Goal: Task Accomplishment & Management: Manage account settings

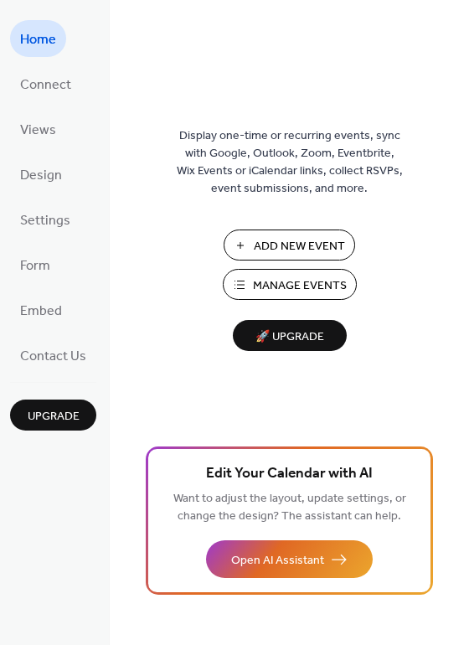
click at [280, 283] on span "Manage Events" at bounding box center [300, 286] width 94 height 18
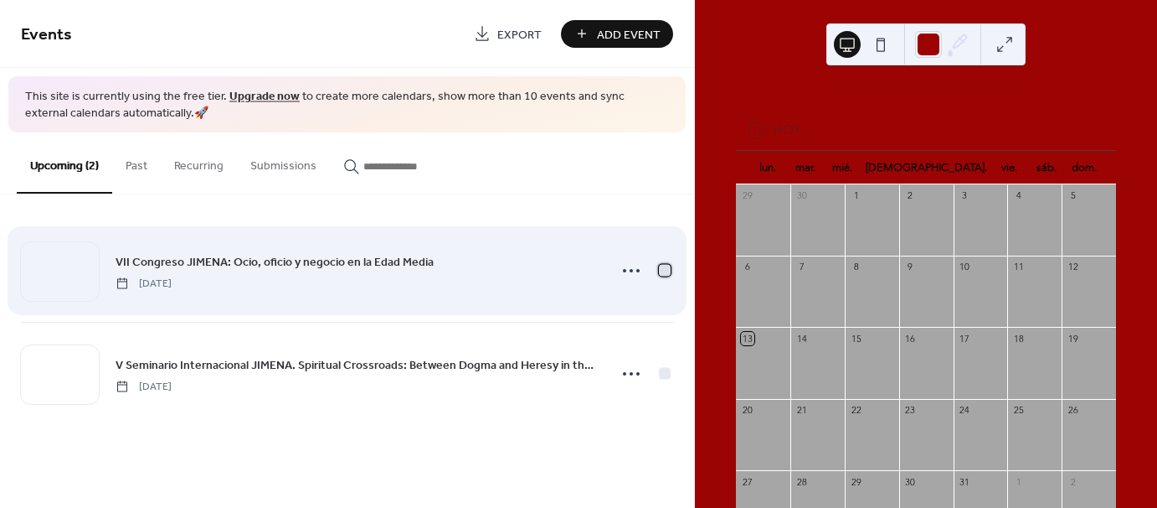
click at [661, 268] on div at bounding box center [665, 271] width 12 height 12
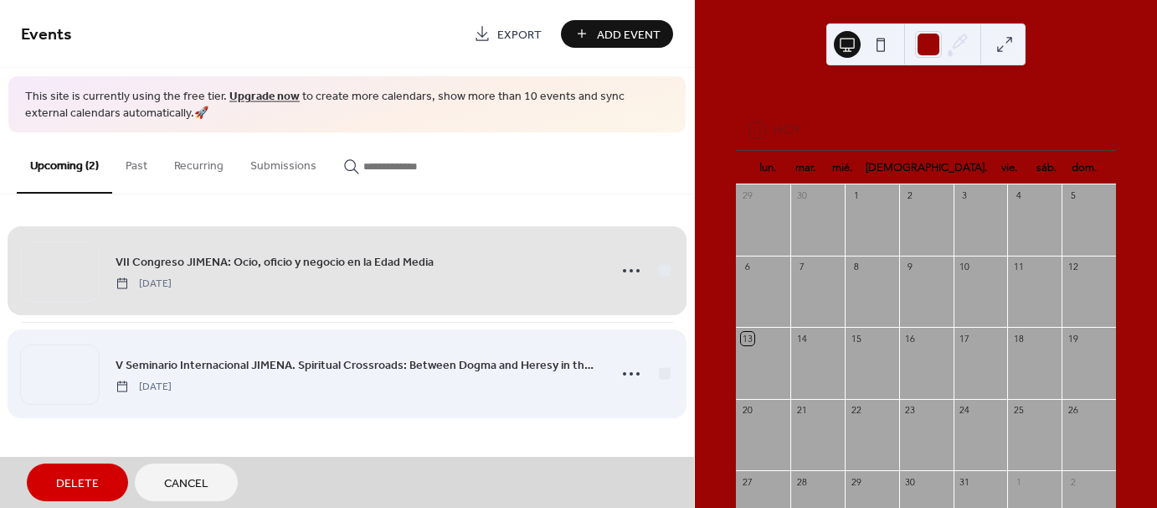
click at [663, 369] on div "V Seminario Internacional JIMENA. Spiritual Crossroads: Between [DEMOGRAPHIC_DA…" at bounding box center [347, 373] width 652 height 103
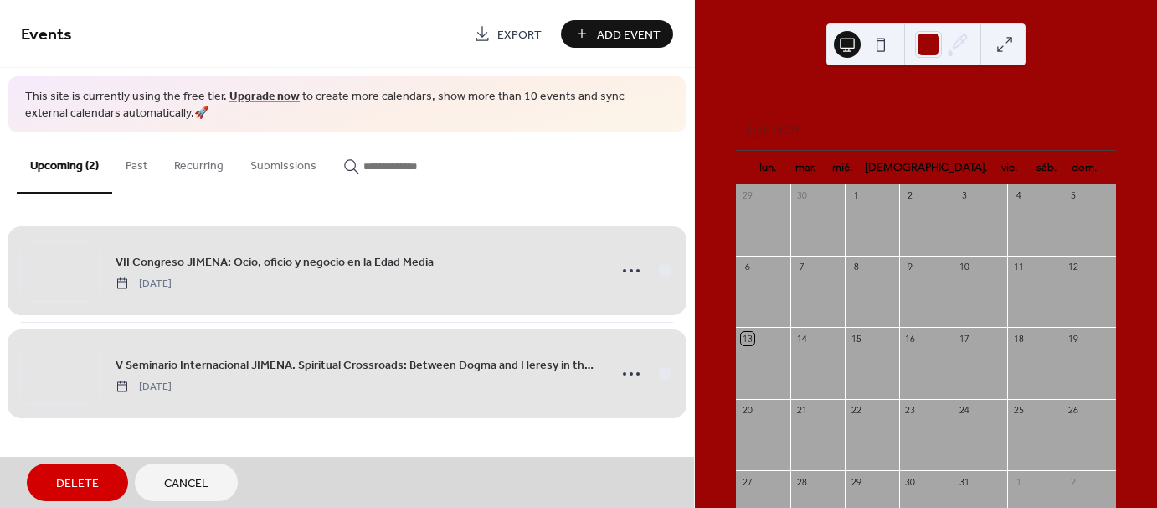
click at [663, 271] on div "VII Congreso JIMENA: Ocio, oficio y negocio en la Edad Media [DATE]" at bounding box center [347, 270] width 652 height 102
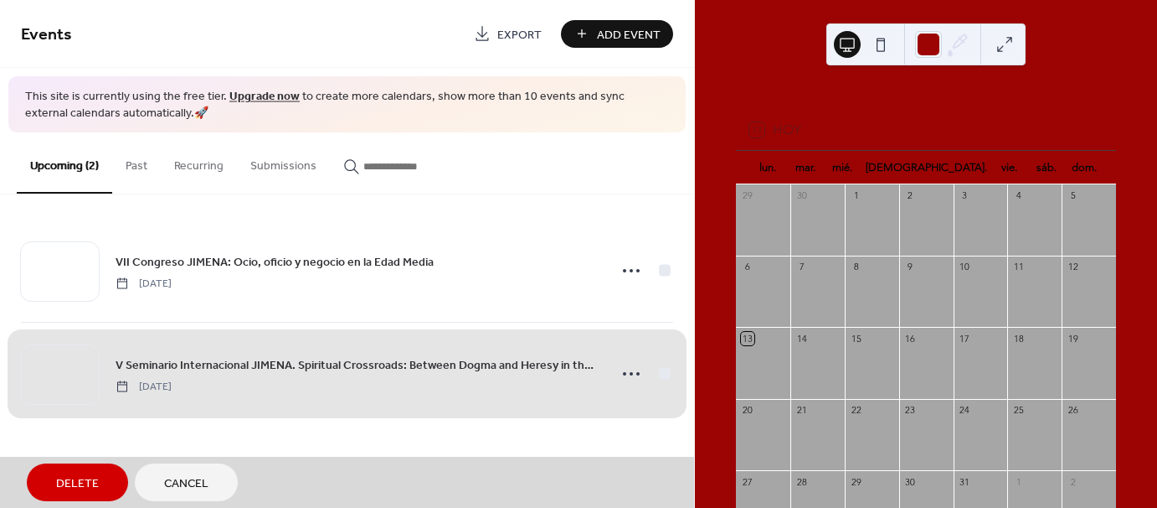
click at [659, 375] on div "V Seminario Internacional JIMENA. Spiritual Crossroads: Between [DEMOGRAPHIC_DA…" at bounding box center [347, 373] width 652 height 103
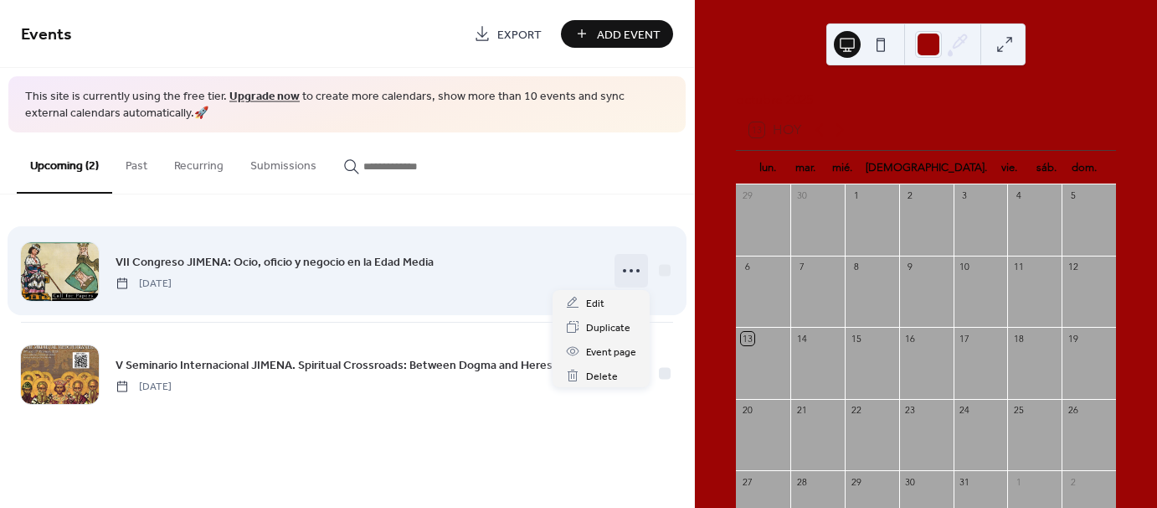
click at [632, 276] on icon at bounding box center [631, 270] width 27 height 27
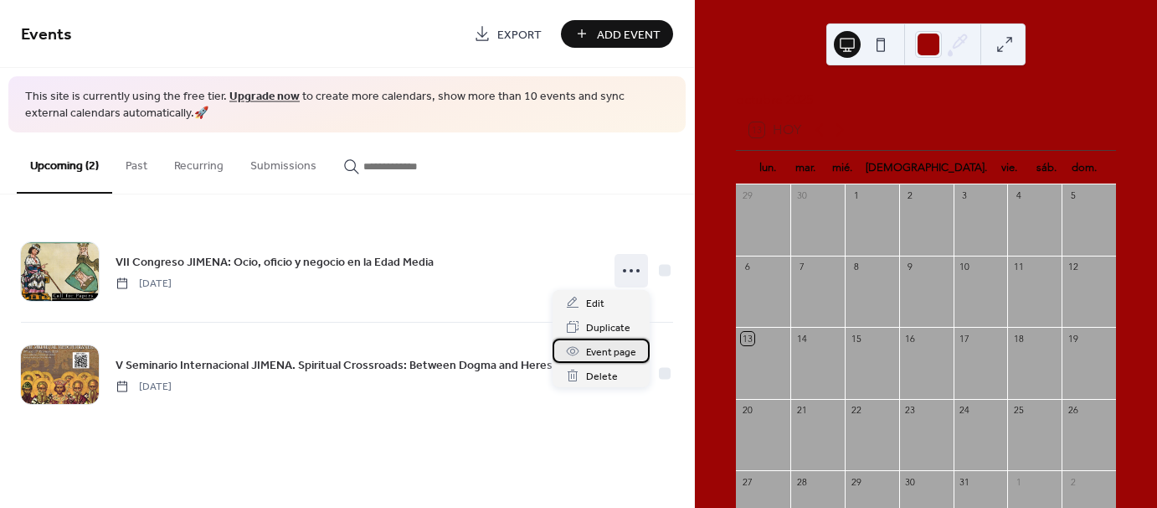
click at [623, 354] on span "Event page" at bounding box center [611, 352] width 50 height 18
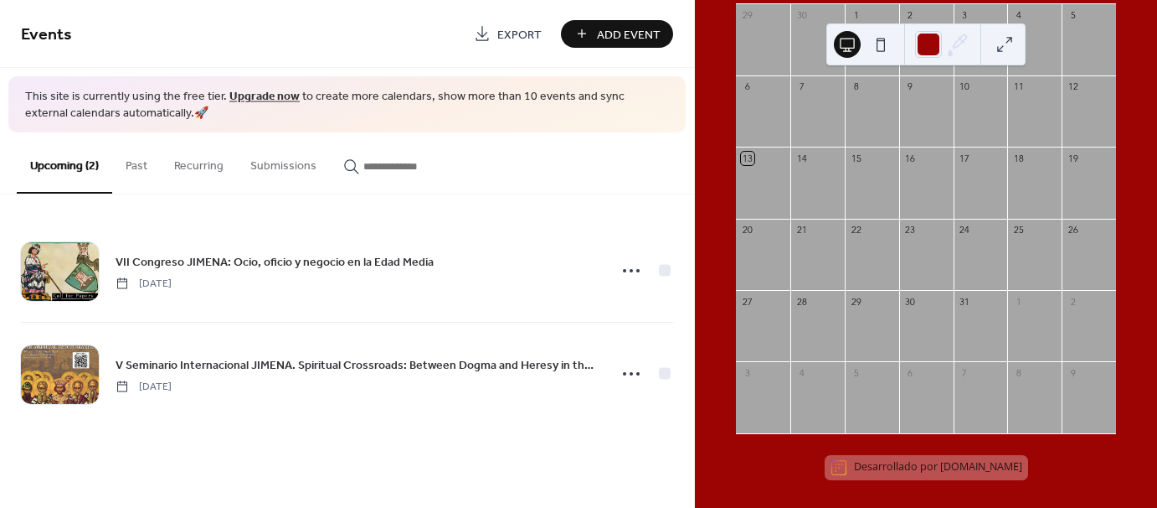
scroll to position [192, 0]
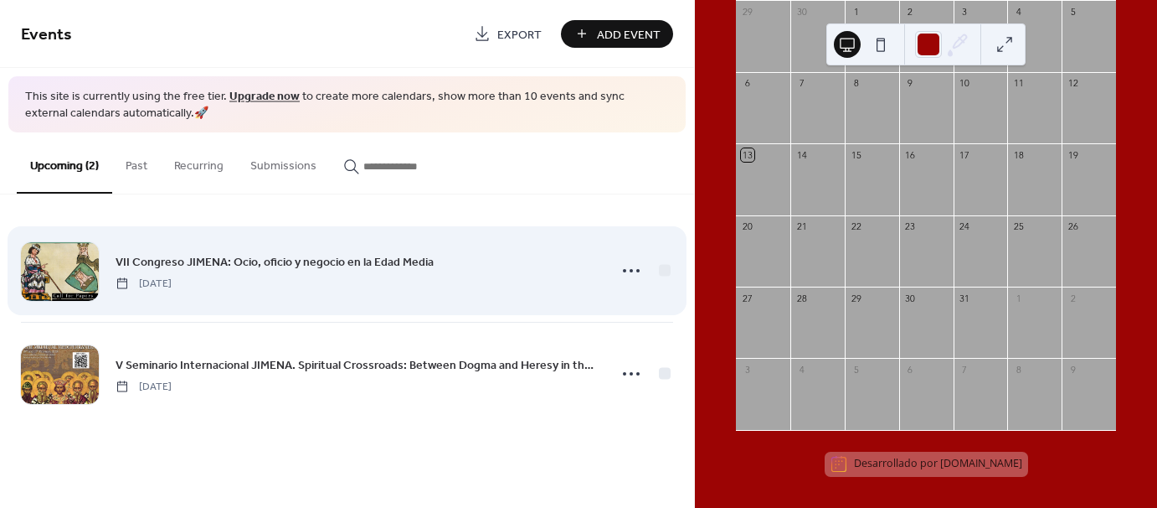
click at [224, 252] on link "VII Congreso JIMENA: Ocio, oficio y negocio en la Edad Media" at bounding box center [275, 261] width 318 height 19
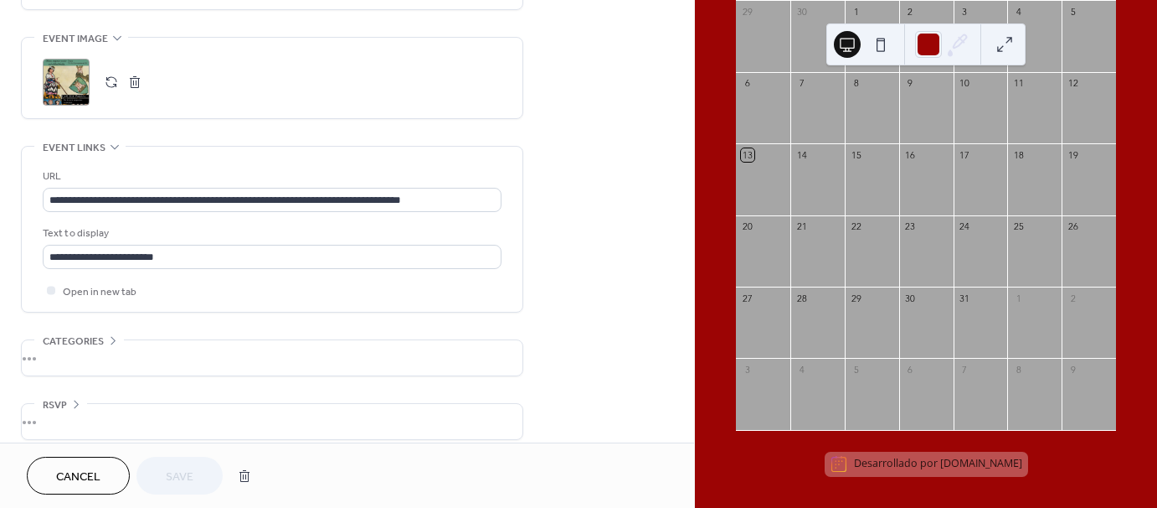
scroll to position [804, 0]
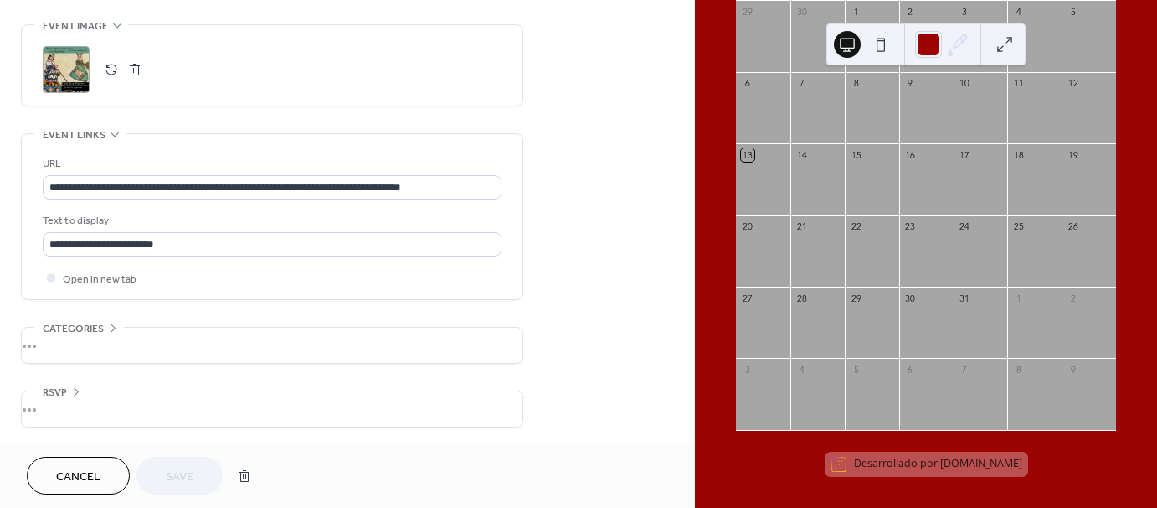
click at [135, 331] on div "•••" at bounding box center [272, 344] width 501 height 35
click at [117, 331] on icon at bounding box center [112, 327] width 13 height 13
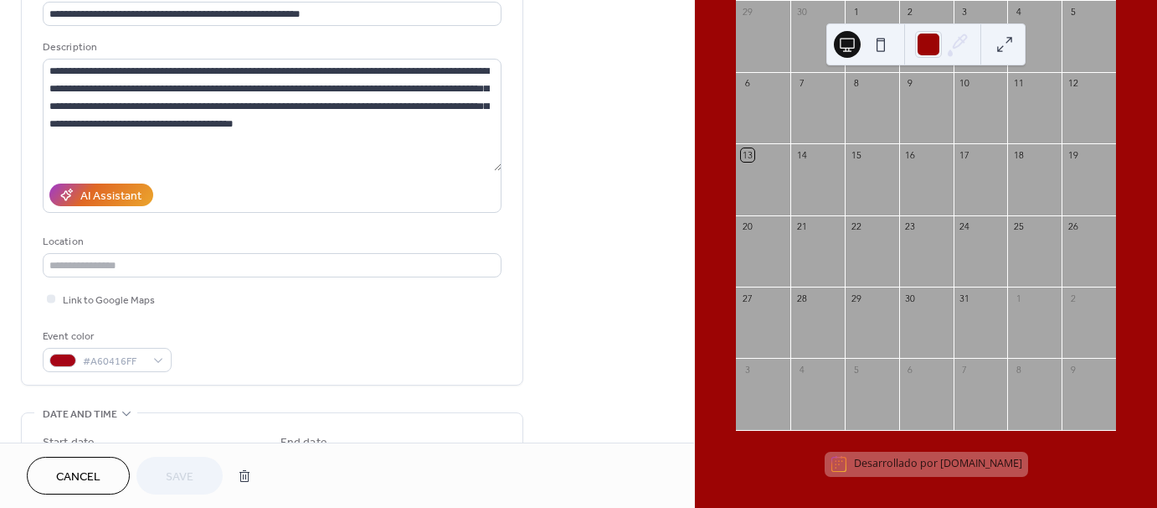
scroll to position [0, 0]
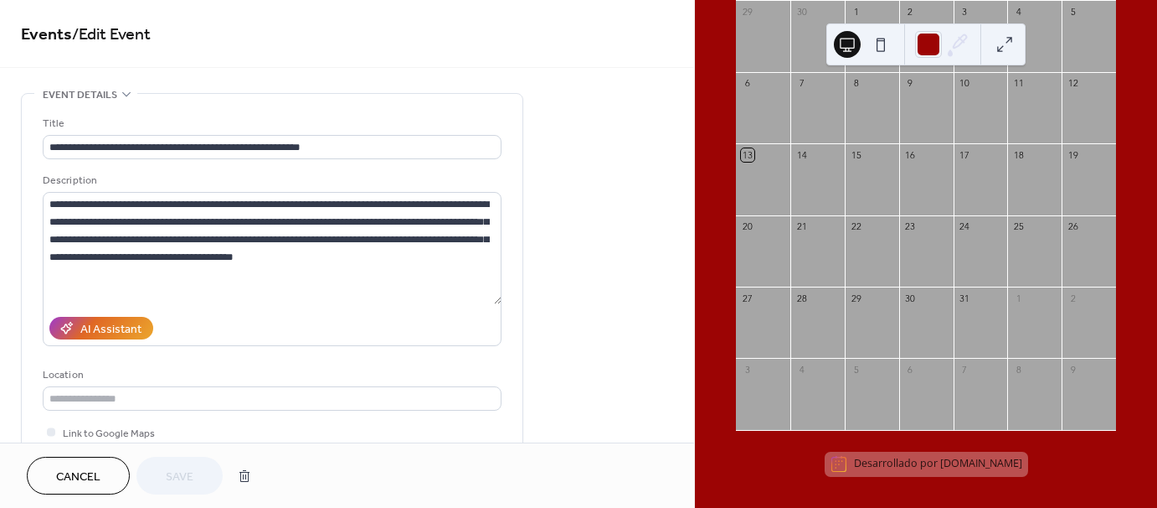
click at [70, 486] on span "Cancel" at bounding box center [78, 477] width 44 height 18
